Goal: Browse casually: Explore the website without a specific task or goal

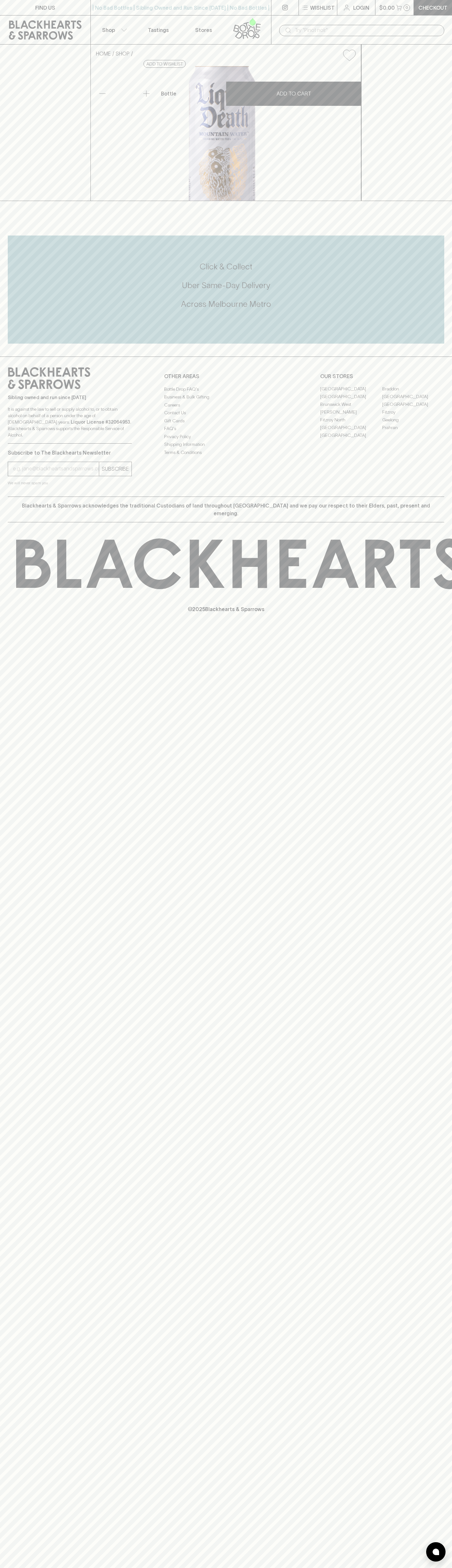
click at [330, 29] on input "text" at bounding box center [366, 30] width 144 height 10
click at [443, 497] on div "Sibling owned and run since [DATE] It is against the law to sell or supply alco…" at bounding box center [226, 427] width 452 height 140
click at [280, 1567] on html "FIND US | No Bad Bottles | Sibling Owned and Run Since [DATE] | No Bad Bottles …" at bounding box center [226, 784] width 452 height 1568
click at [87, 587] on icon at bounding box center [110, 563] width 46 height 48
